Goal: Find specific page/section: Find specific page/section

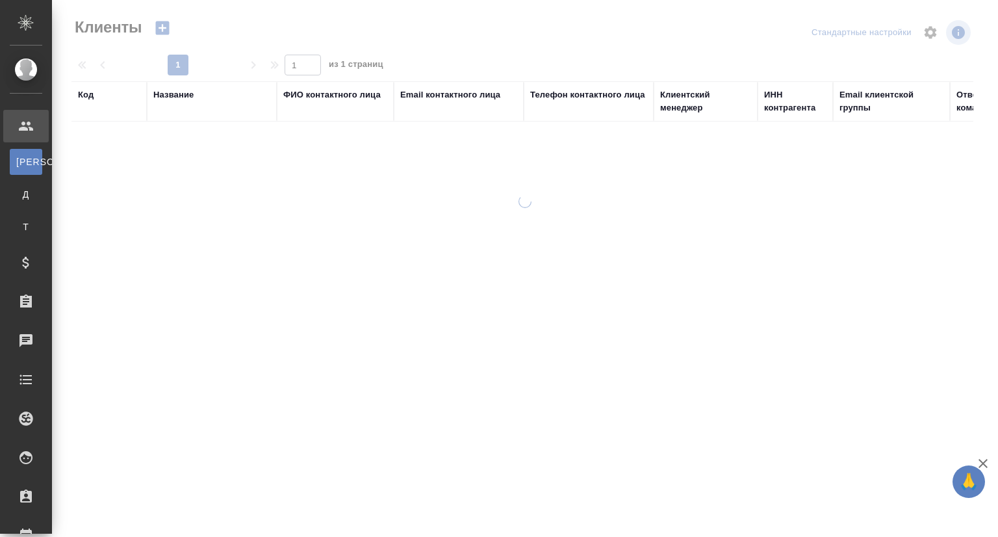
select select "RU"
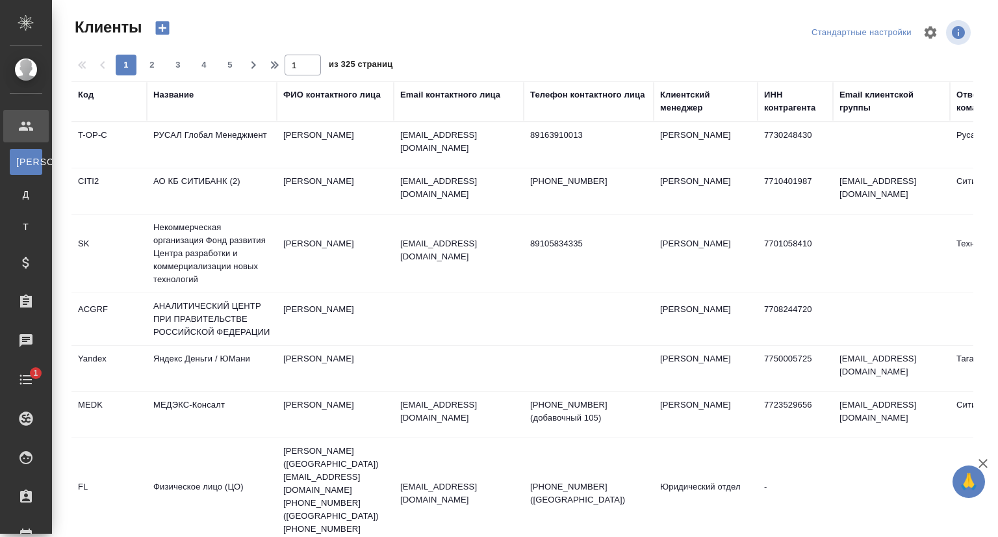
click at [186, 96] on div "Название" at bounding box center [173, 94] width 40 height 13
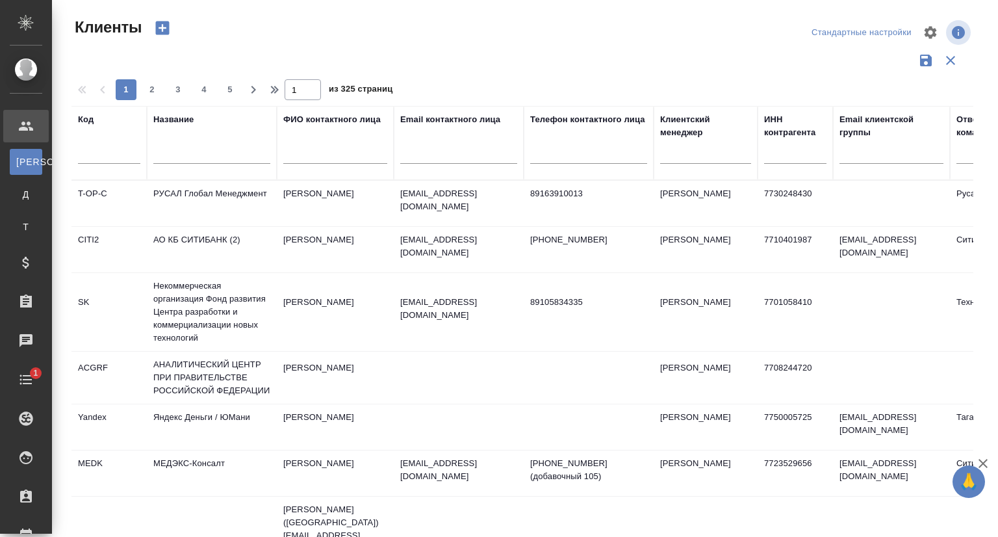
click at [169, 157] on input "text" at bounding box center [211, 156] width 117 height 16
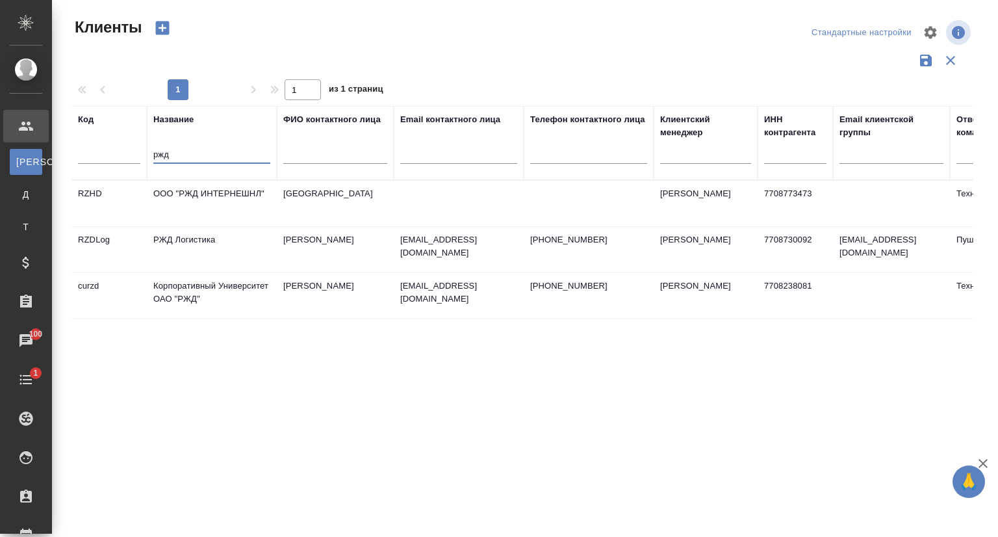
type input "ржд"
click at [201, 305] on td "Корпоративный Университет ОАО "РЖД"" at bounding box center [212, 295] width 130 height 45
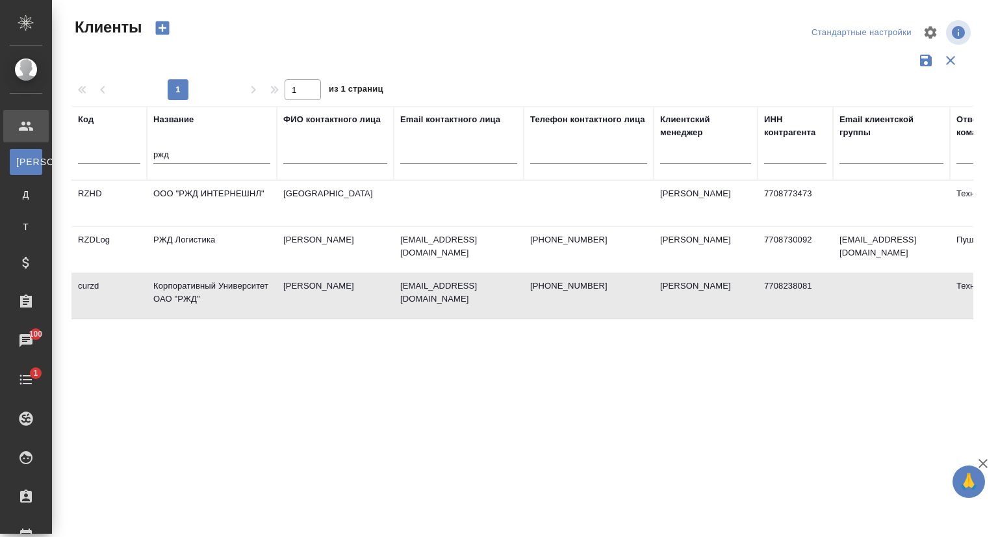
click at [201, 305] on td "Корпоративный Университет ОАО "РЖД"" at bounding box center [212, 295] width 130 height 45
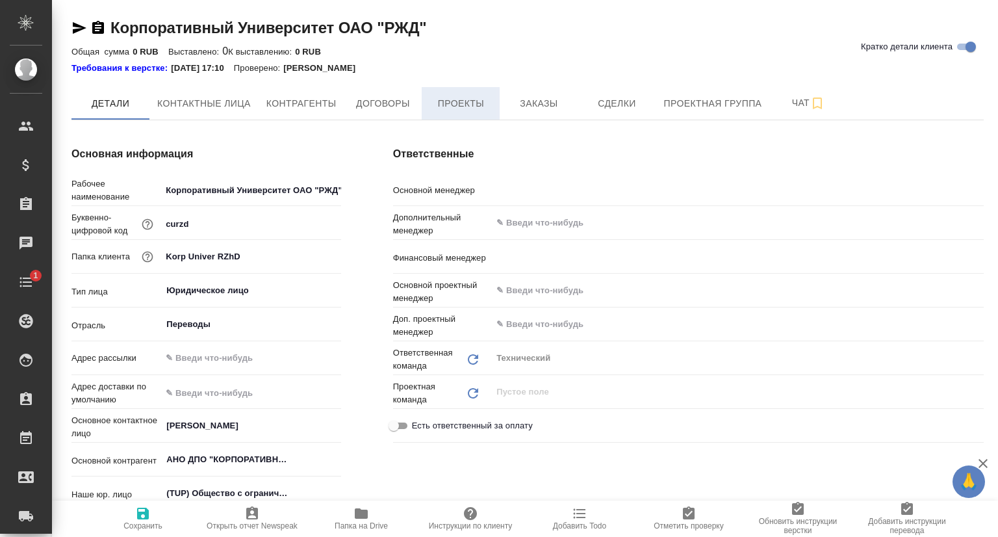
click at [476, 110] on span "Проекты" at bounding box center [461, 104] width 62 height 16
type textarea "x"
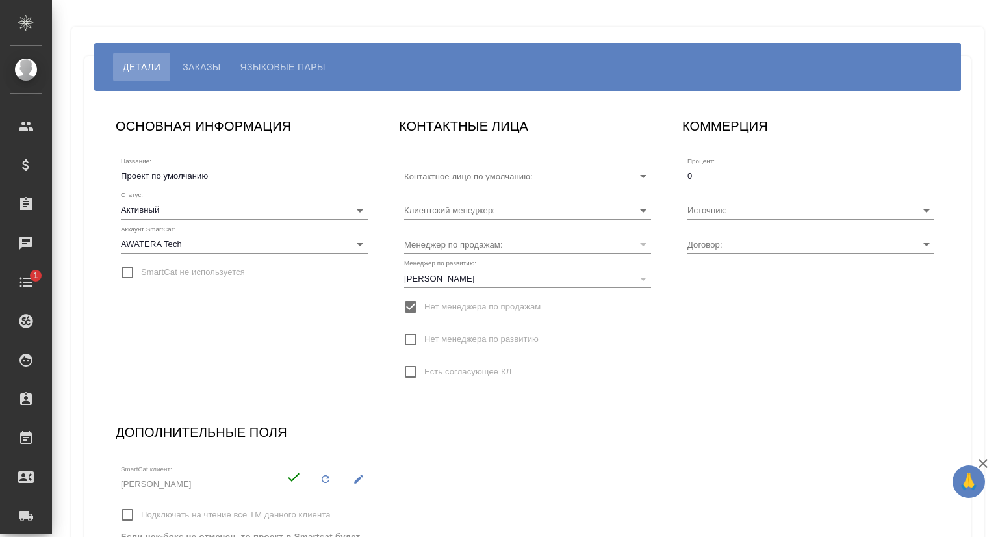
type input "[PERSON_NAME]"
type input "МБ-4183"
type input "[PERSON_NAME]"
click at [207, 73] on span "Заказы" at bounding box center [202, 67] width 38 height 16
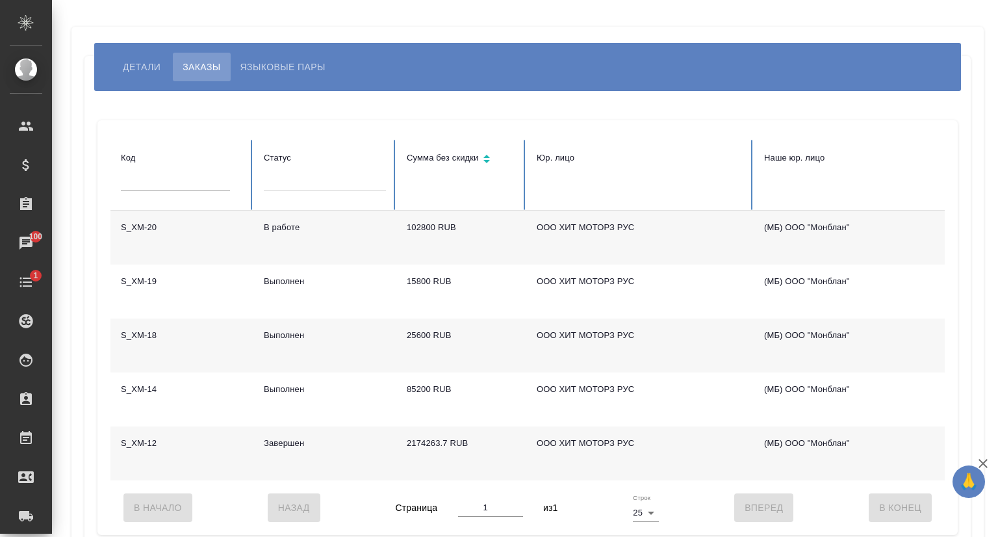
click at [131, 331] on td "S_XM-18" at bounding box center [181, 345] width 143 height 54
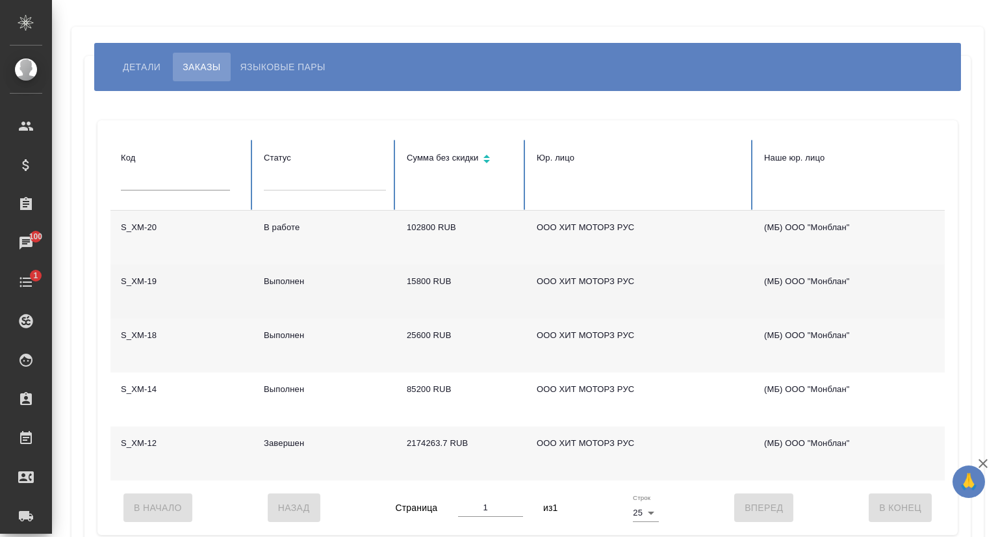
click at [155, 277] on td "S_XM-19" at bounding box center [181, 291] width 143 height 54
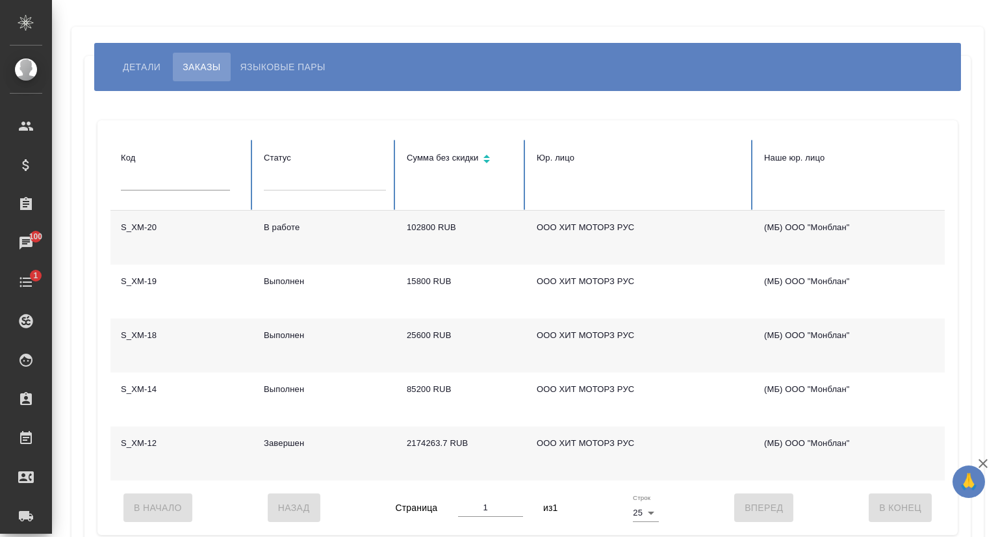
click at [145, 447] on td "S_XM-12" at bounding box center [181, 453] width 143 height 54
click at [171, 228] on td "S_XM-20" at bounding box center [181, 238] width 143 height 54
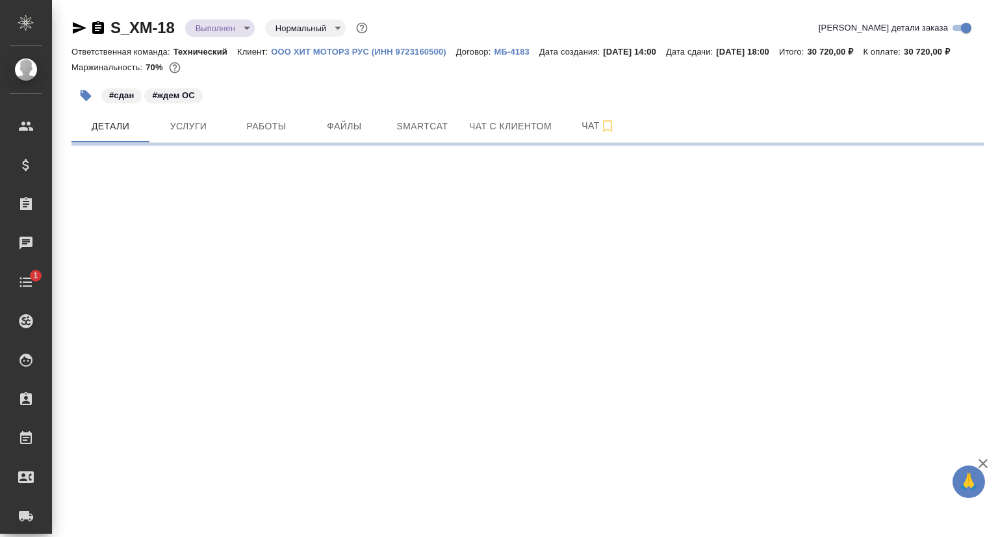
select select "RU"
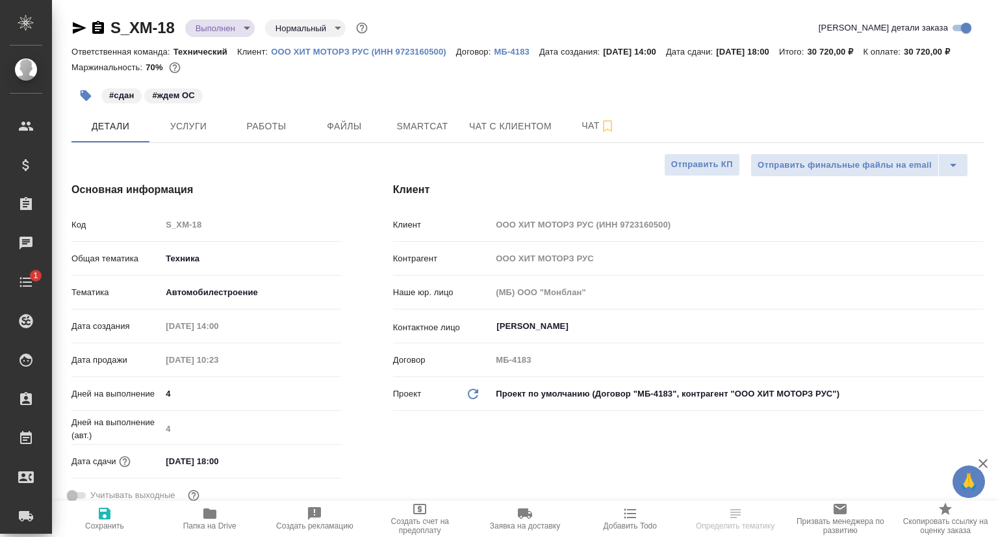
type textarea "x"
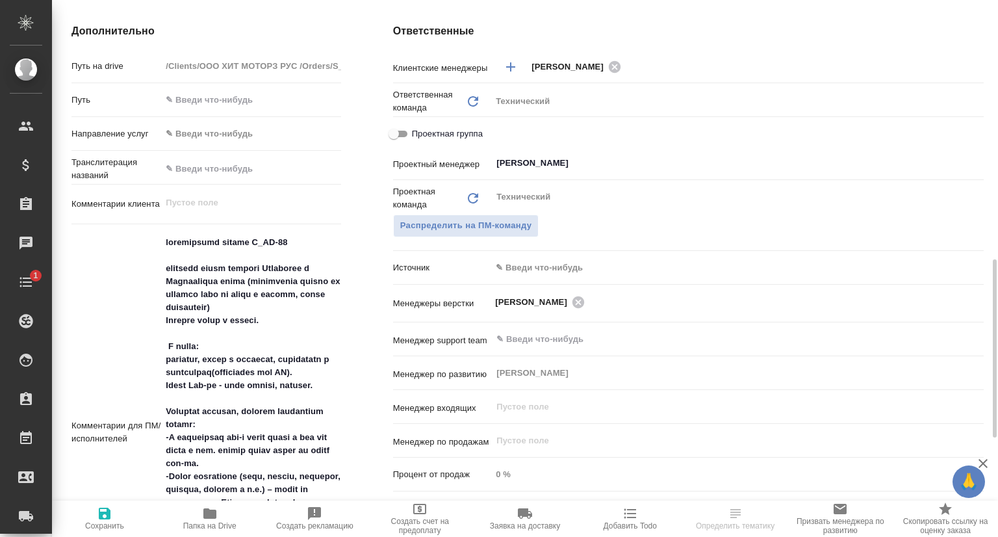
scroll to position [585, 0]
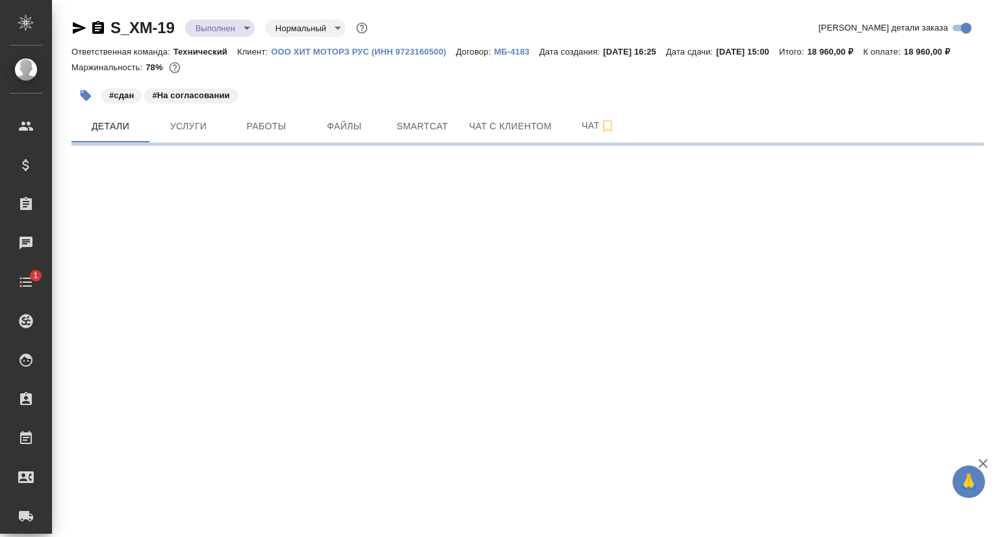
select select "RU"
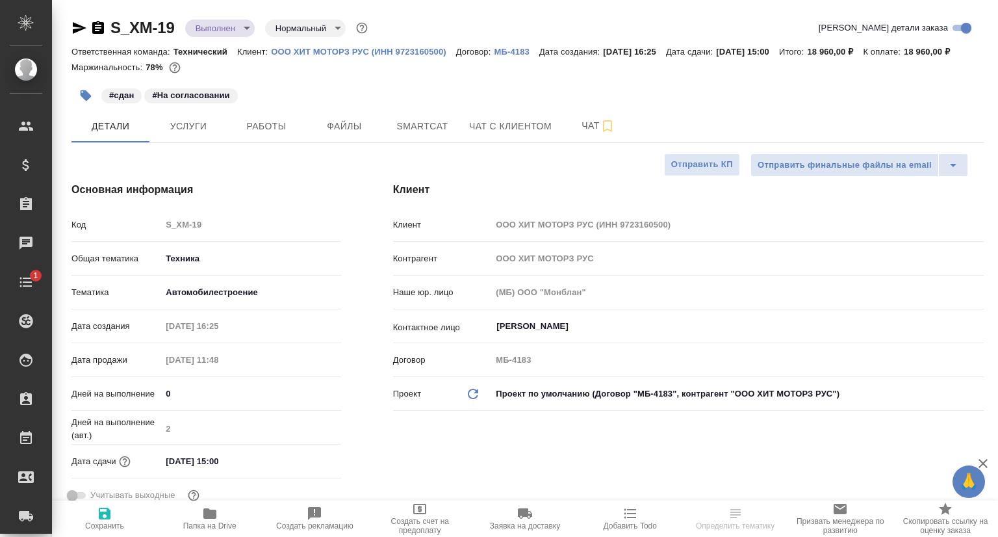
type textarea "x"
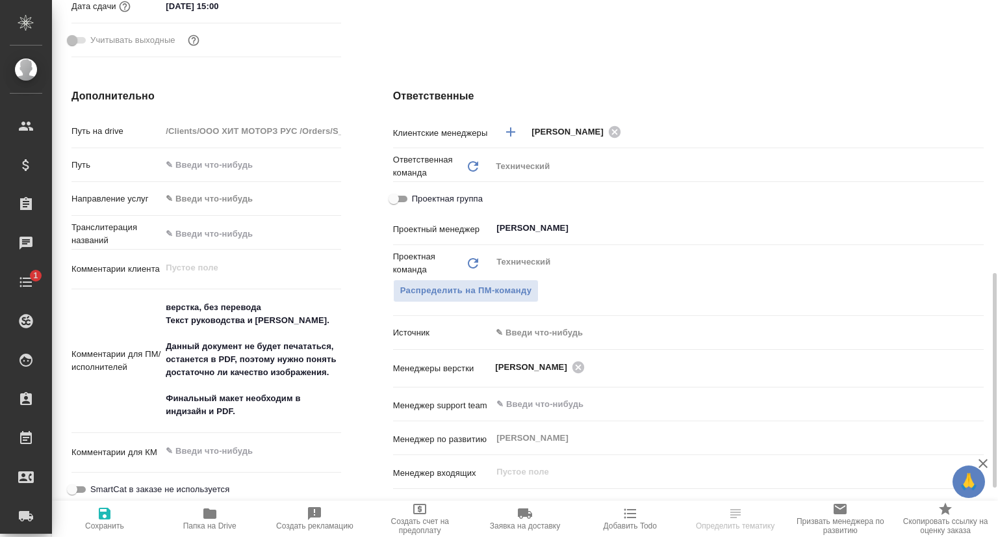
scroll to position [520, 0]
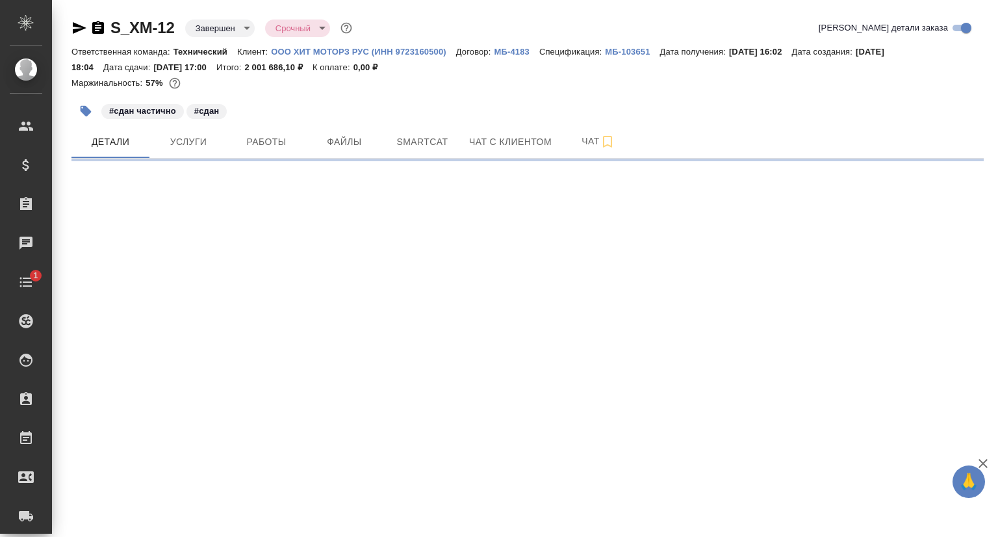
select select "RU"
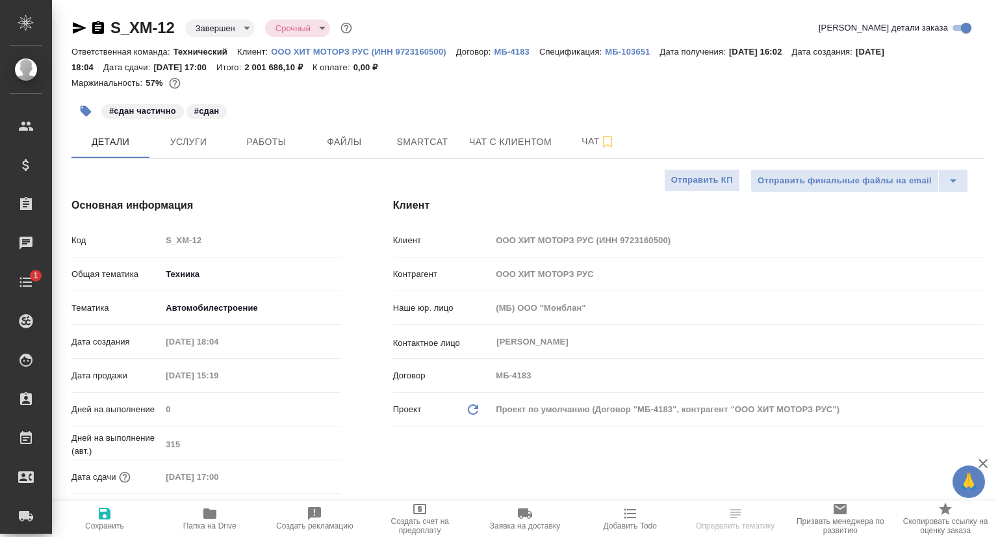
type textarea "x"
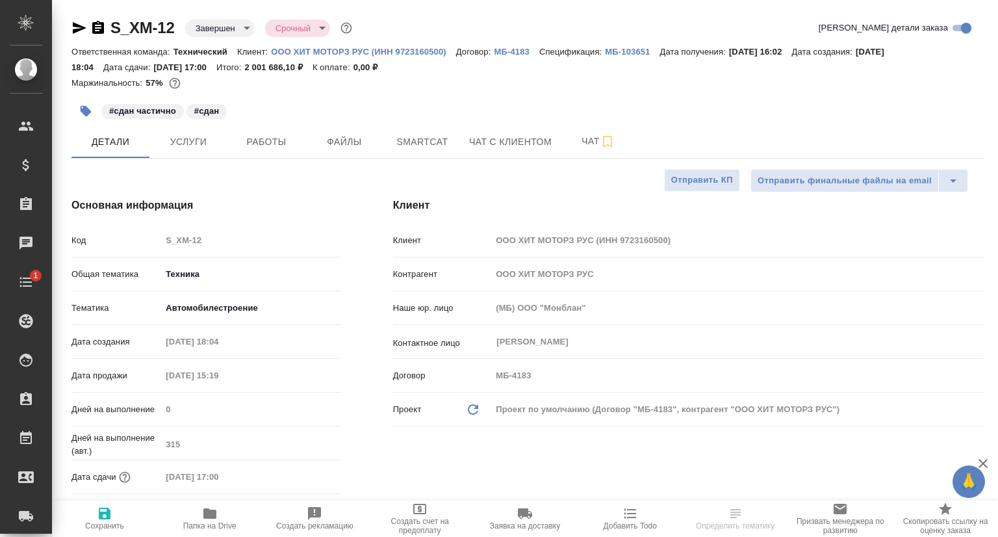
type textarea "x"
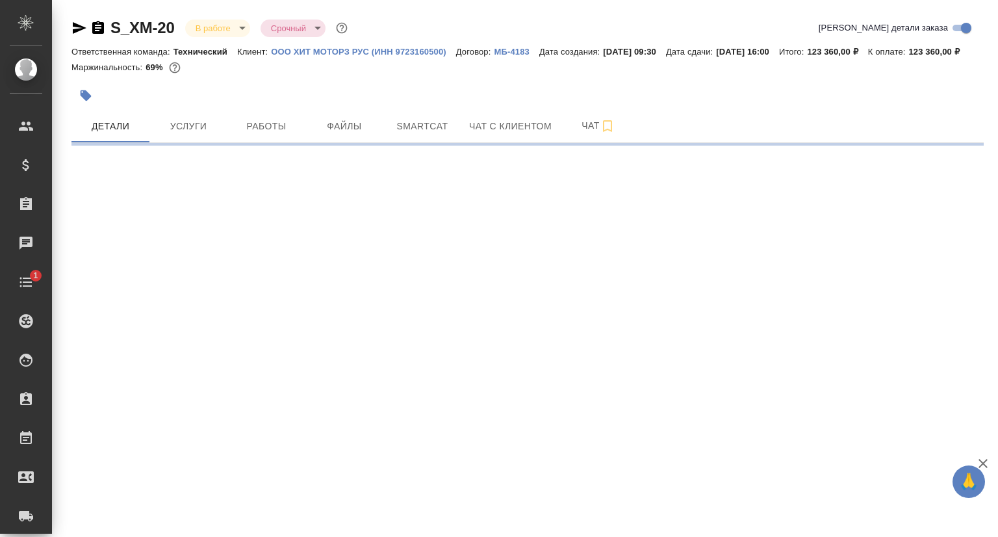
select select "RU"
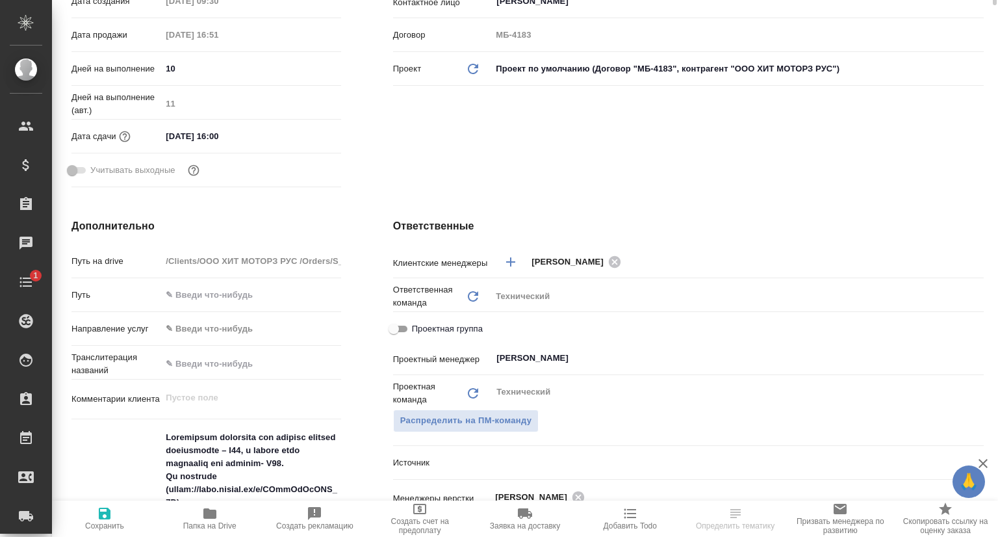
type textarea "x"
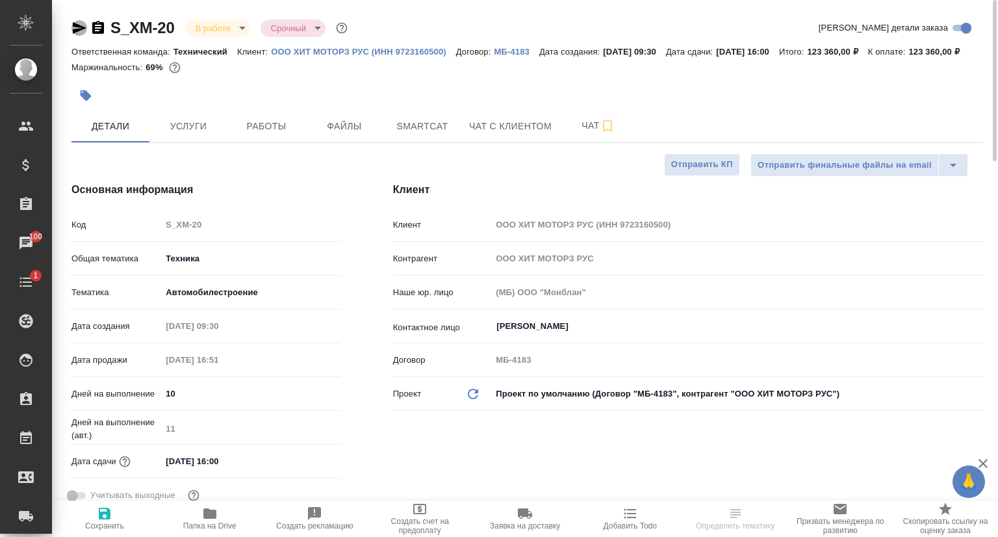
click at [77, 32] on icon "button" at bounding box center [79, 28] width 16 height 16
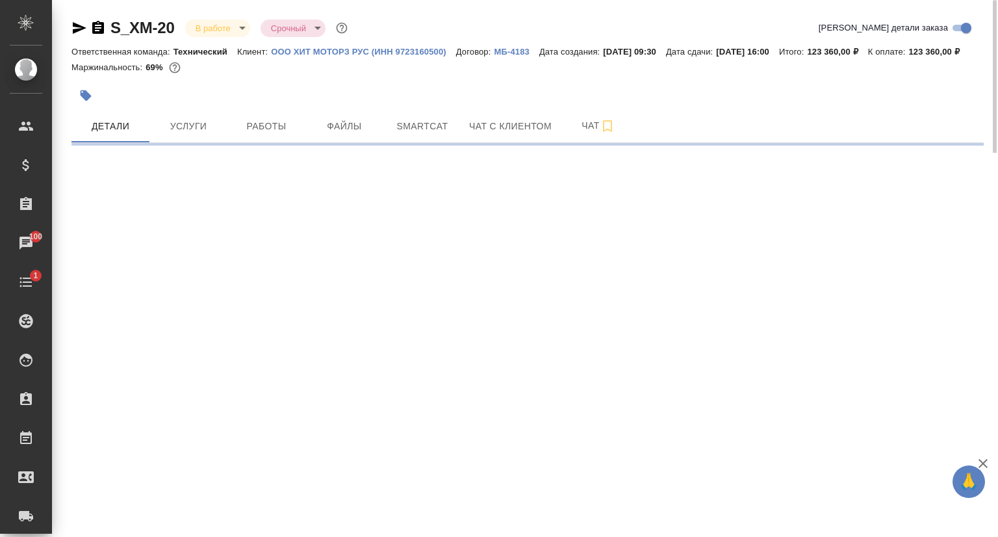
select select "RU"
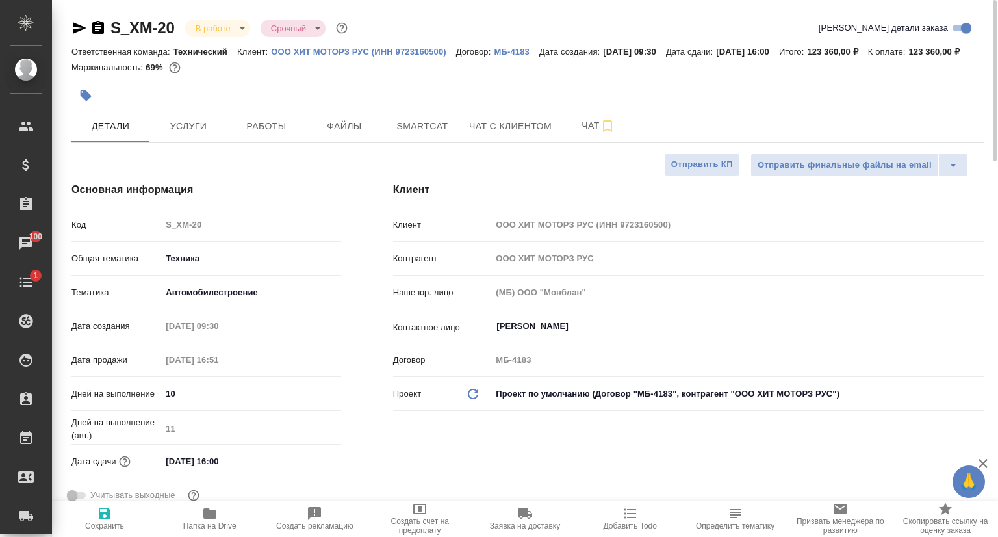
type textarea "x"
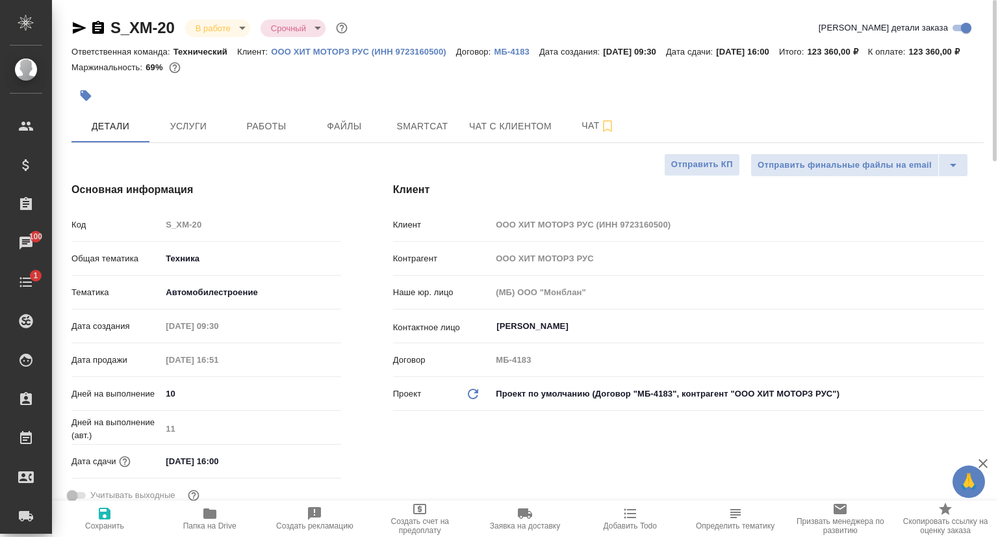
type textarea "x"
click at [329, 50] on p "ООО ХИТ МОТОРЗ РУС (ИНН 9723160500)" at bounding box center [363, 52] width 185 height 10
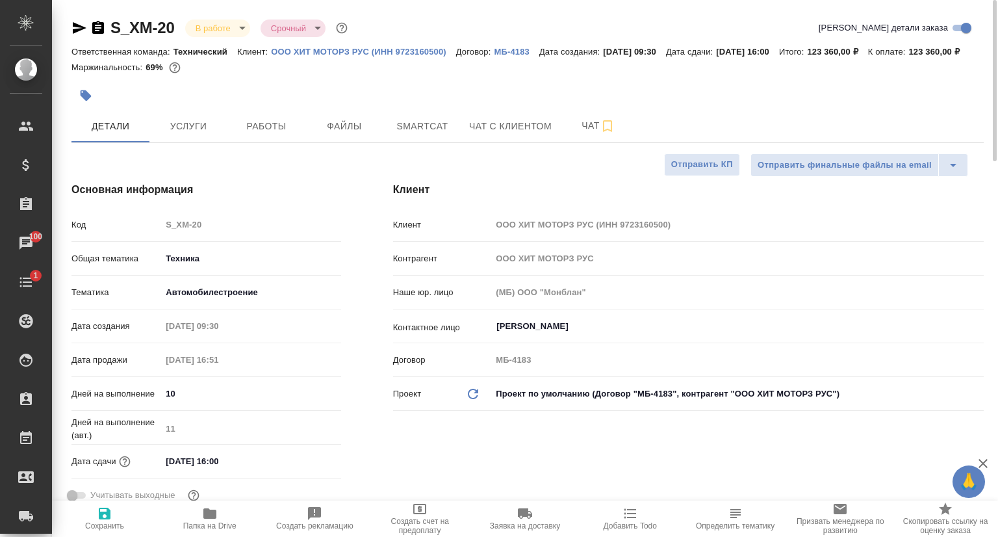
type textarea "x"
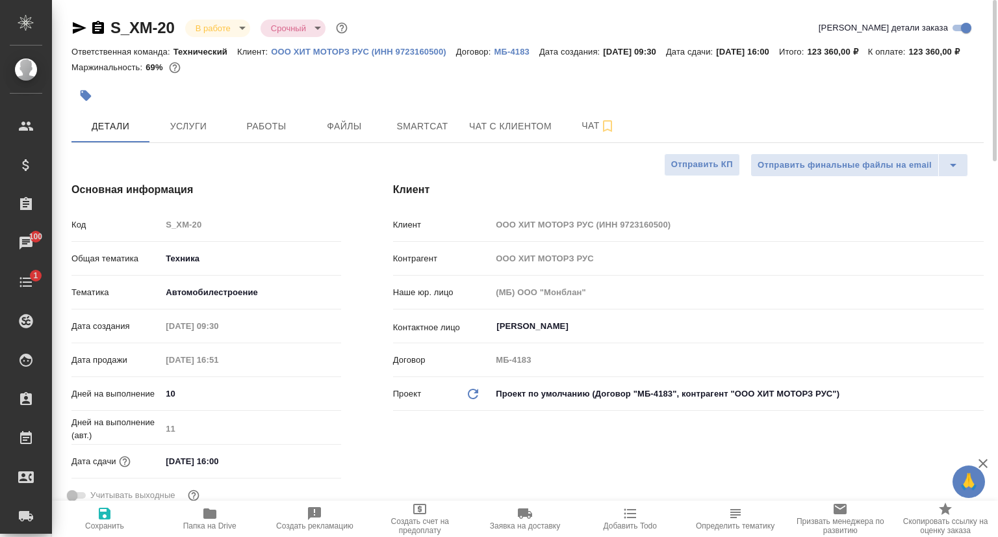
type textarea "x"
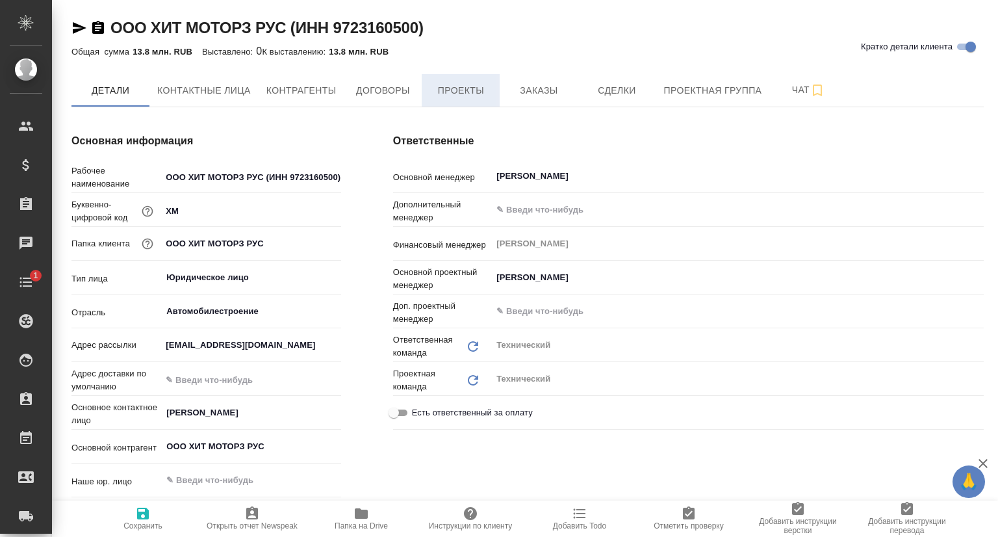
type textarea "x"
click at [490, 89] on span "Проекты" at bounding box center [461, 91] width 62 height 16
type textarea "x"
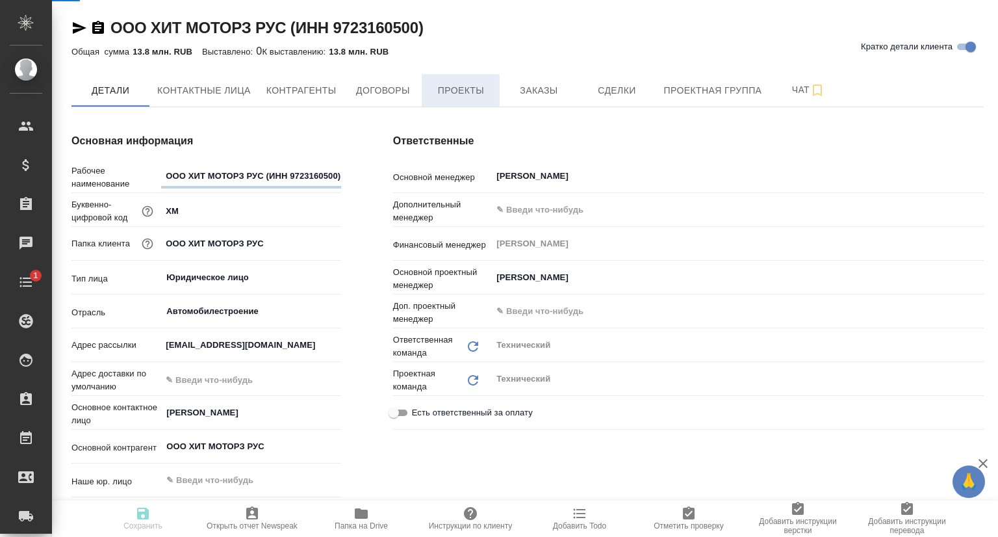
type textarea "x"
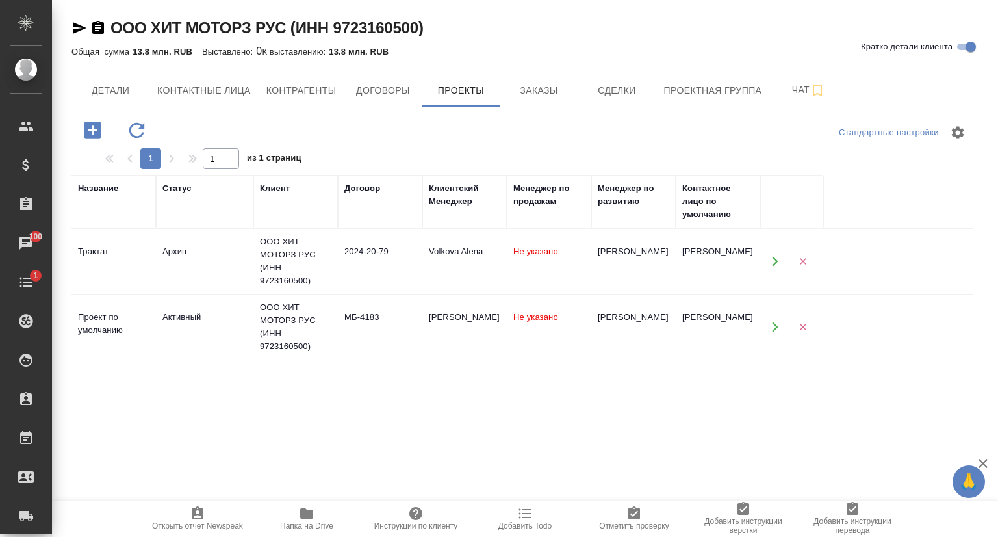
click at [550, 110] on div "Стандартные настройки 1 1 из 1 страниц Название Статус Клиент Договор Клиентски…" at bounding box center [527, 397] width 912 height 581
click at [555, 92] on span "Заказы" at bounding box center [538, 91] width 62 height 16
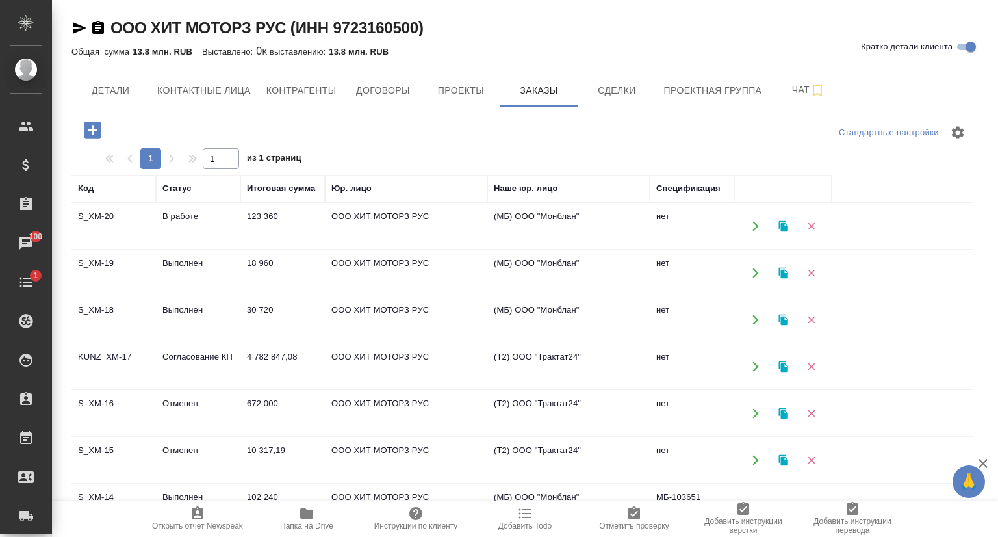
click at [110, 354] on td "KUNZ_XM-17" at bounding box center [113, 366] width 84 height 45
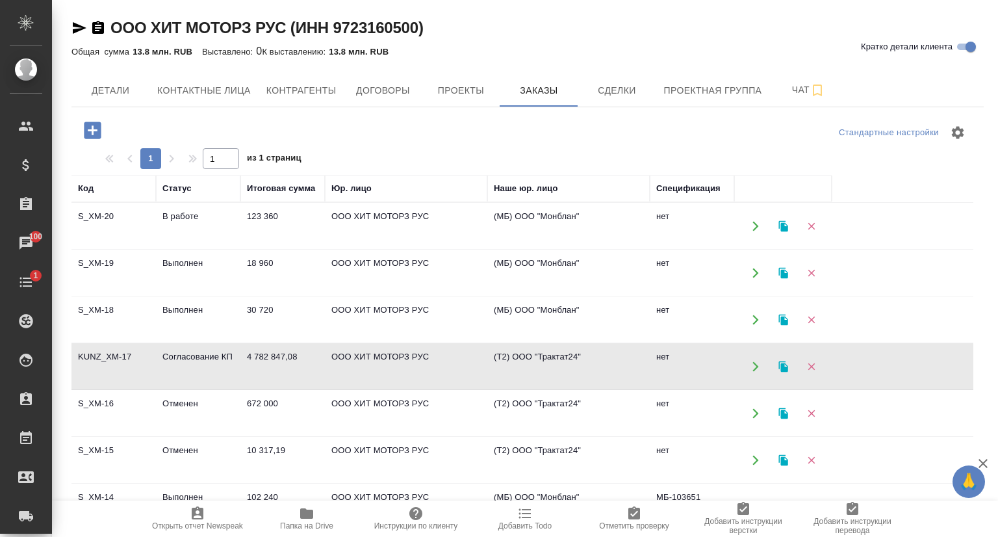
click at [110, 354] on td "KUNZ_XM-17" at bounding box center [113, 366] width 84 height 45
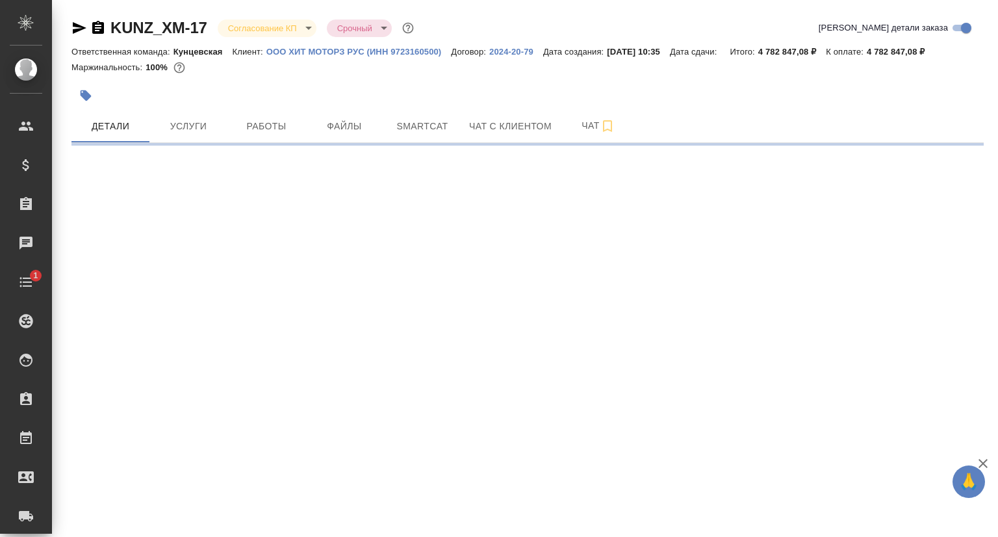
select select "RU"
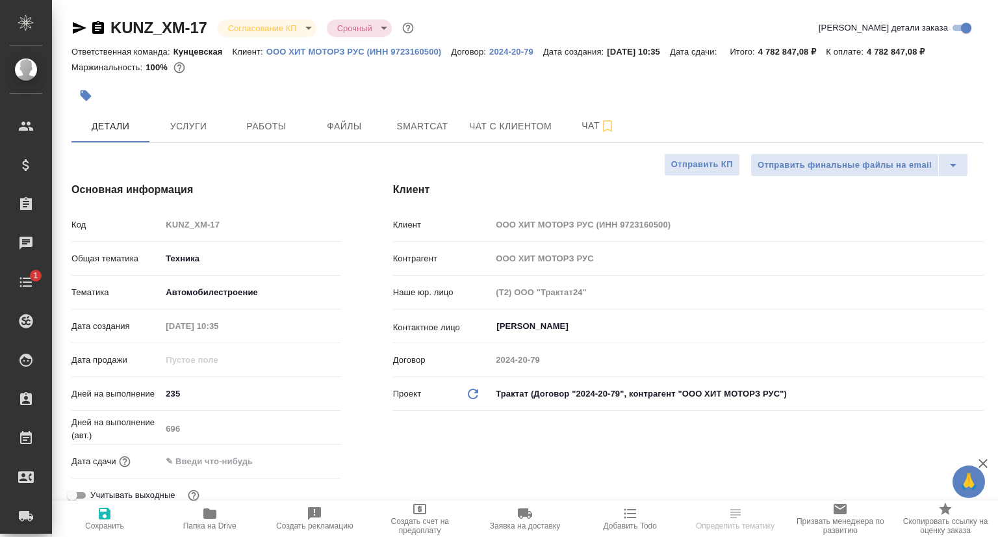
type textarea "x"
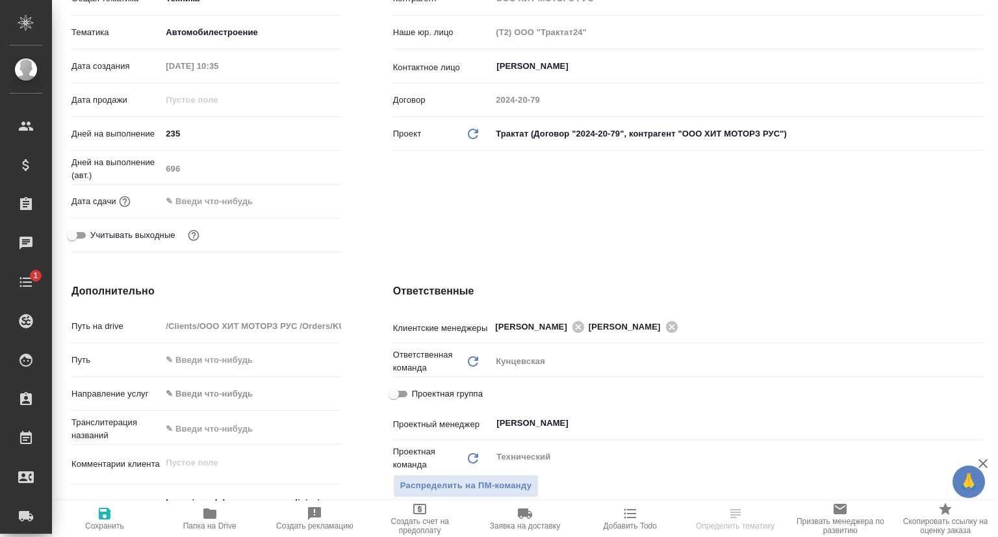
type textarea "x"
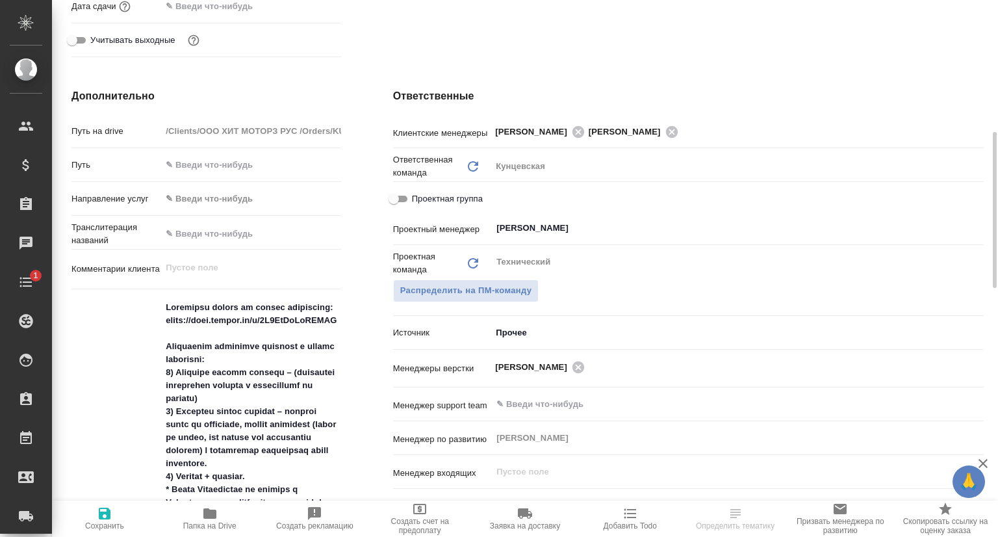
scroll to position [715, 0]
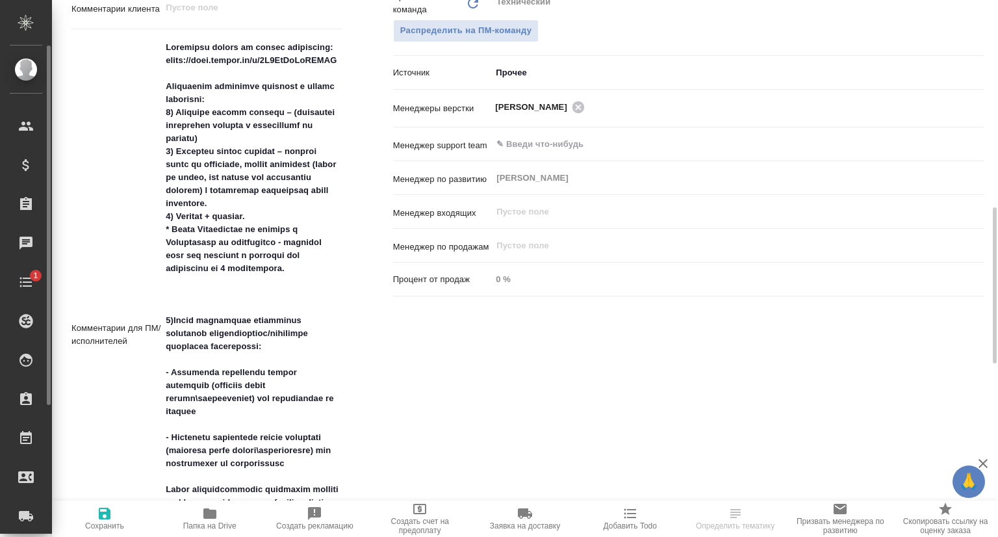
type textarea "x"
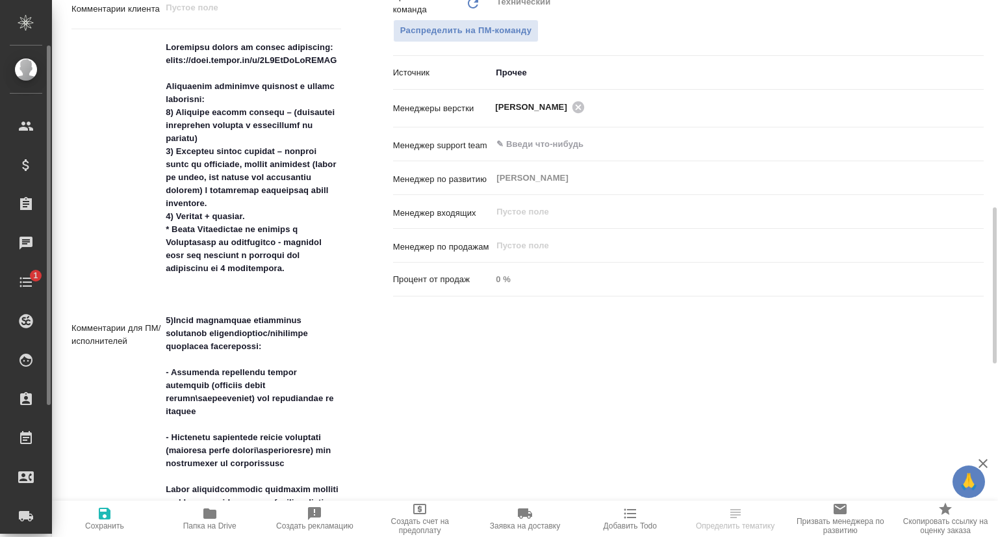
type textarea "x"
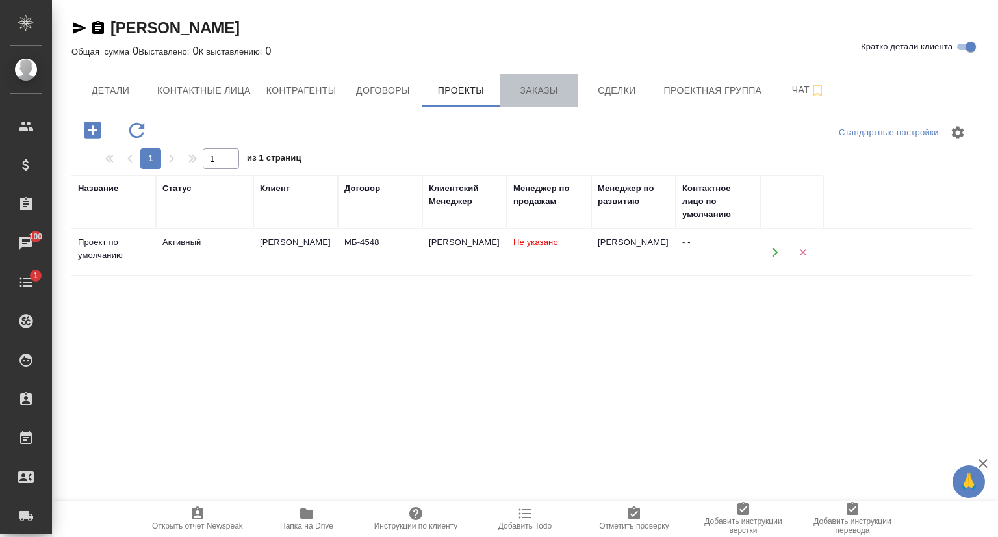
click at [525, 95] on span "Заказы" at bounding box center [538, 91] width 62 height 16
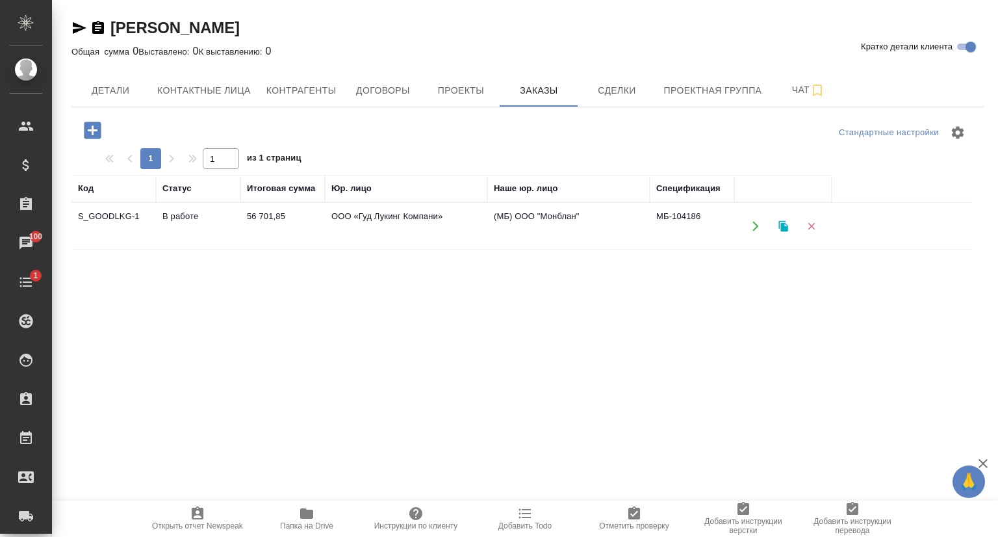
click at [164, 229] on td "В работе" at bounding box center [198, 225] width 84 height 45
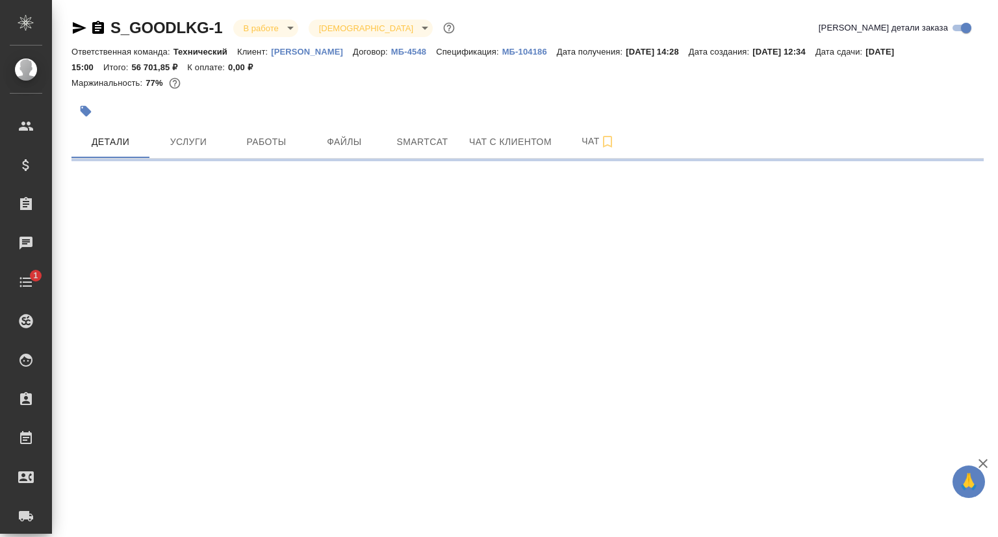
select select "RU"
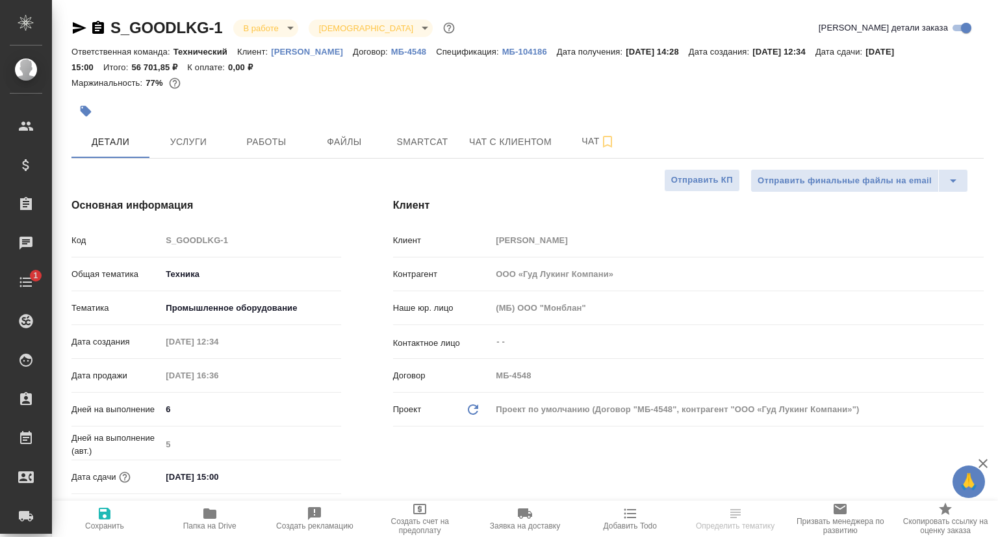
type textarea "x"
